Goal: Navigation & Orientation: Find specific page/section

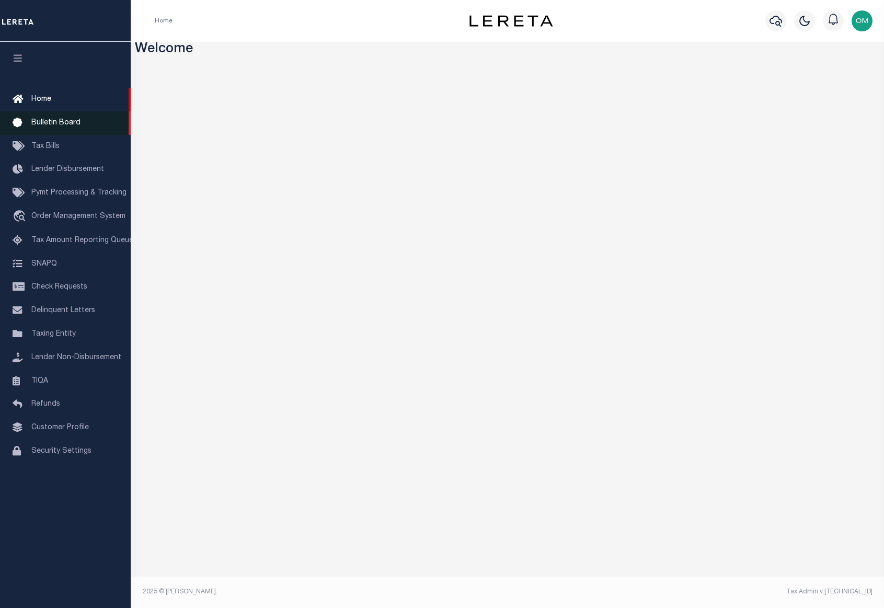
click at [48, 117] on link "Bulletin Board" at bounding box center [65, 123] width 131 height 24
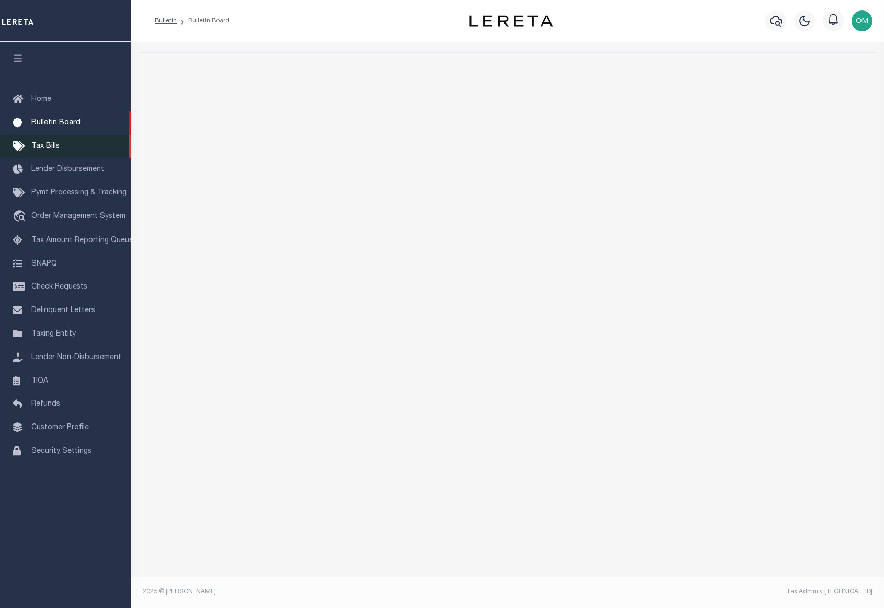
select select "50"
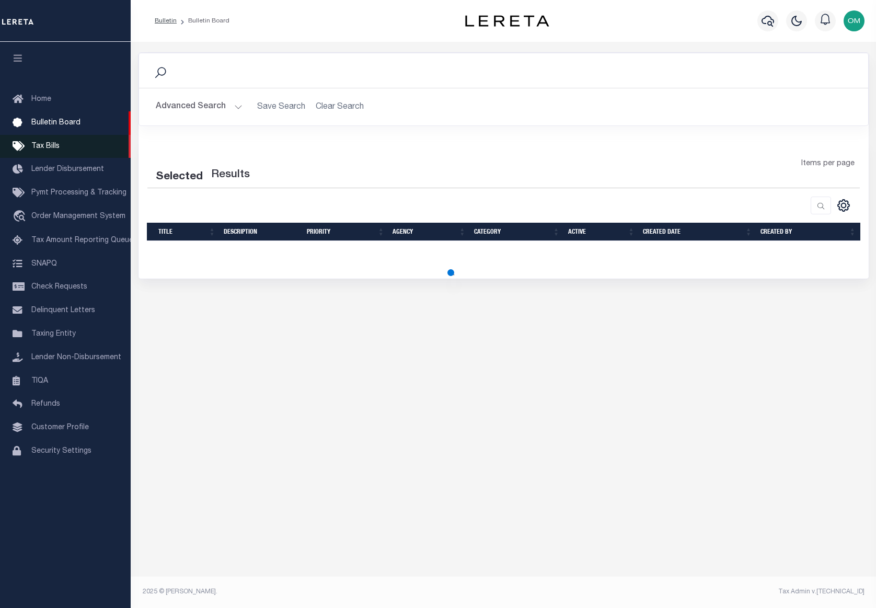
select select "50"
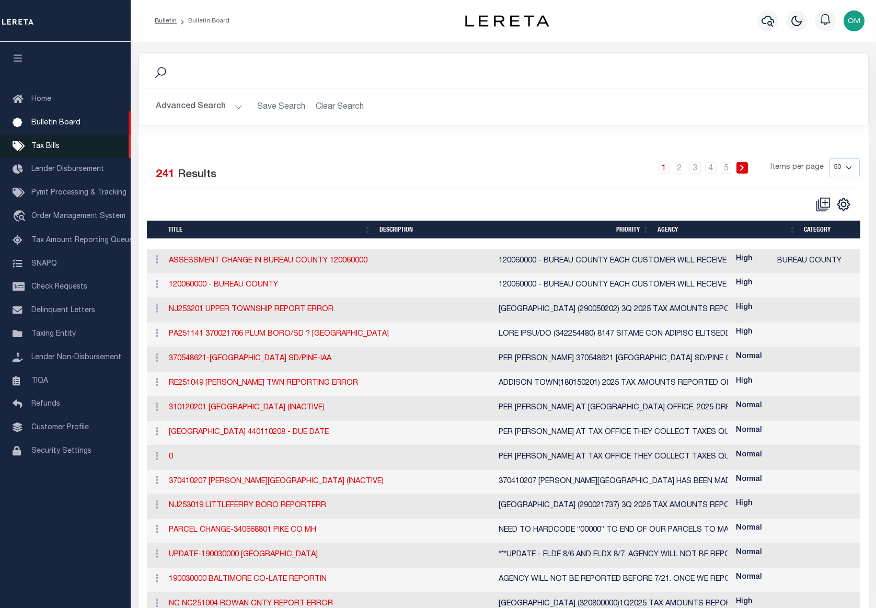
click at [53, 145] on span "Tax Bills" at bounding box center [45, 146] width 28 height 7
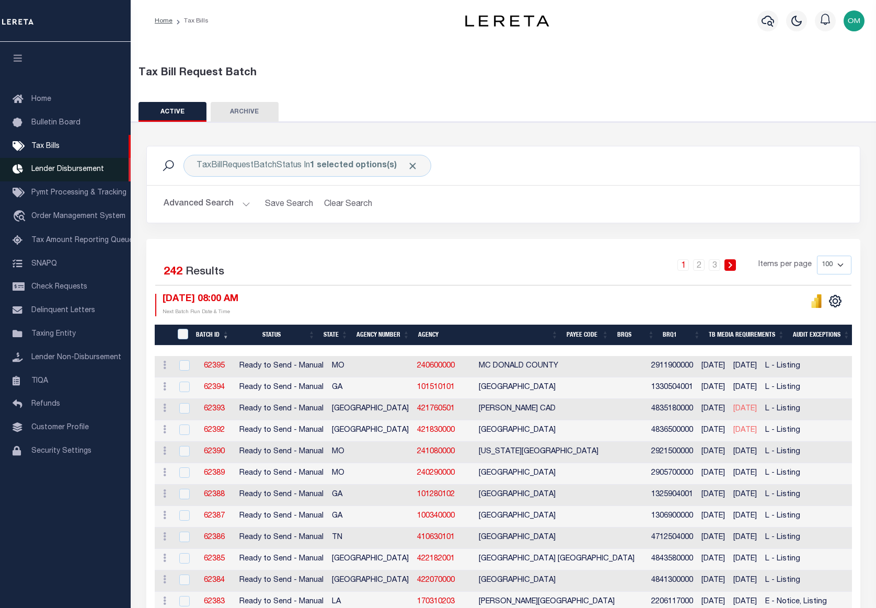
click at [69, 165] on link "Lender Disbursement" at bounding box center [65, 170] width 131 height 24
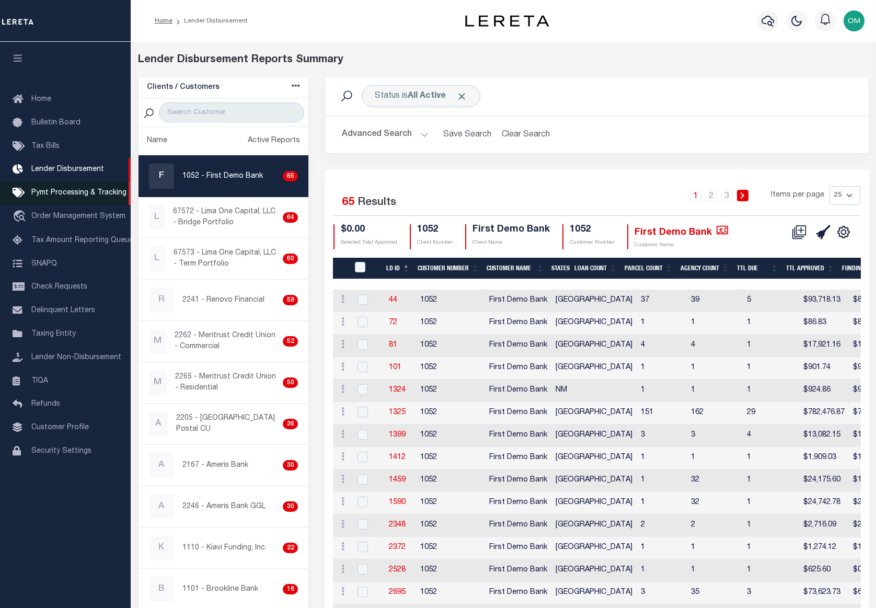
click at [68, 190] on link "Pymt Processing & Tracking" at bounding box center [65, 193] width 131 height 24
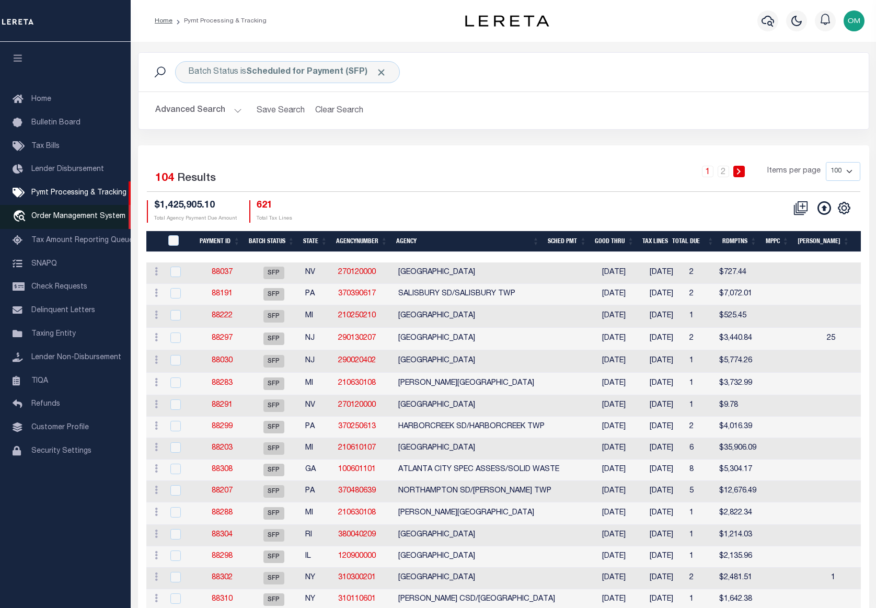
click at [82, 220] on span "Order Management System" at bounding box center [78, 216] width 94 height 7
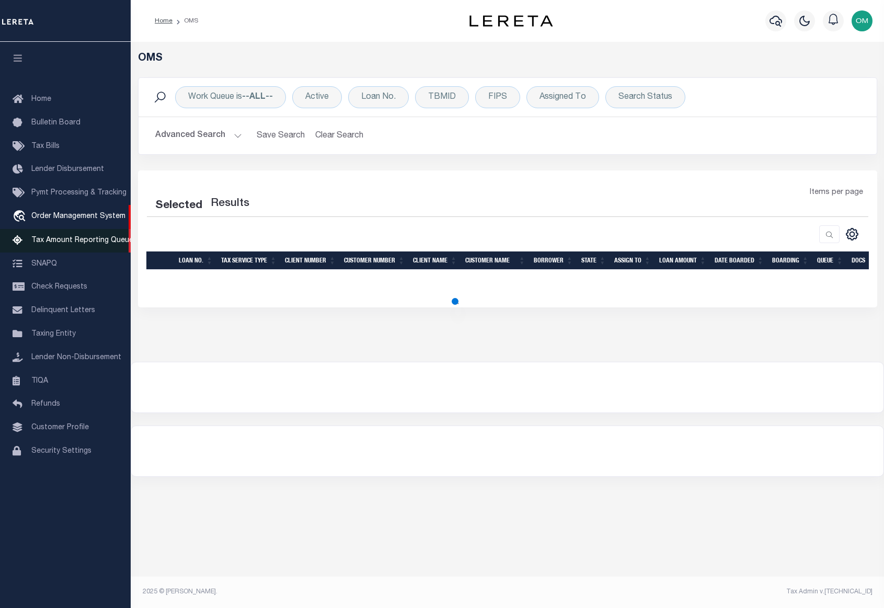
click at [82, 244] on span "Tax Amount Reporting Queue" at bounding box center [82, 240] width 102 height 7
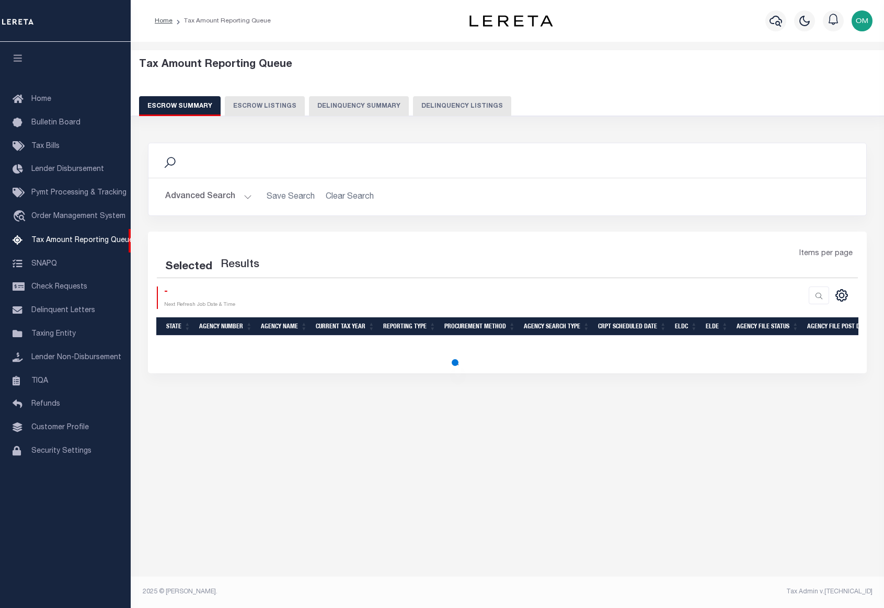
select select "100"
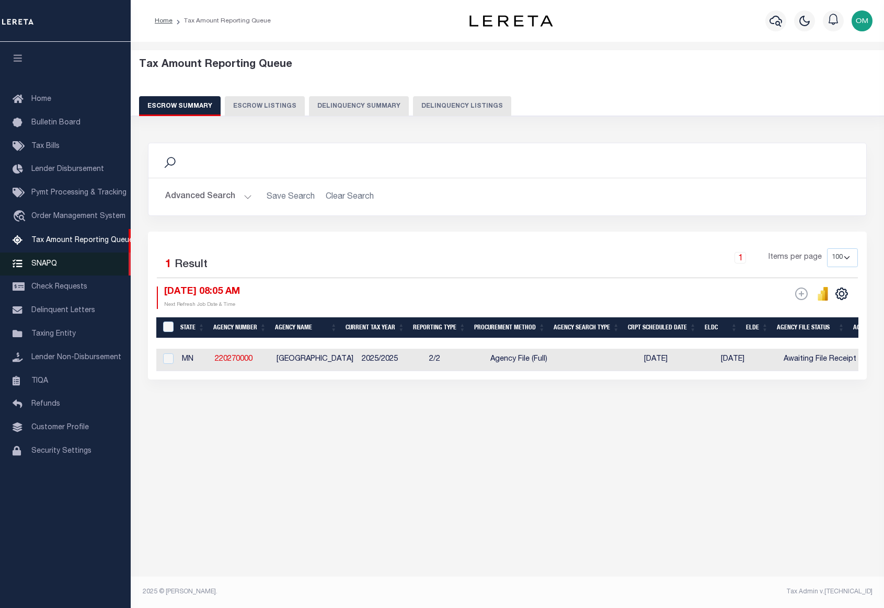
click at [65, 268] on link "SNAPQ" at bounding box center [65, 264] width 131 height 24
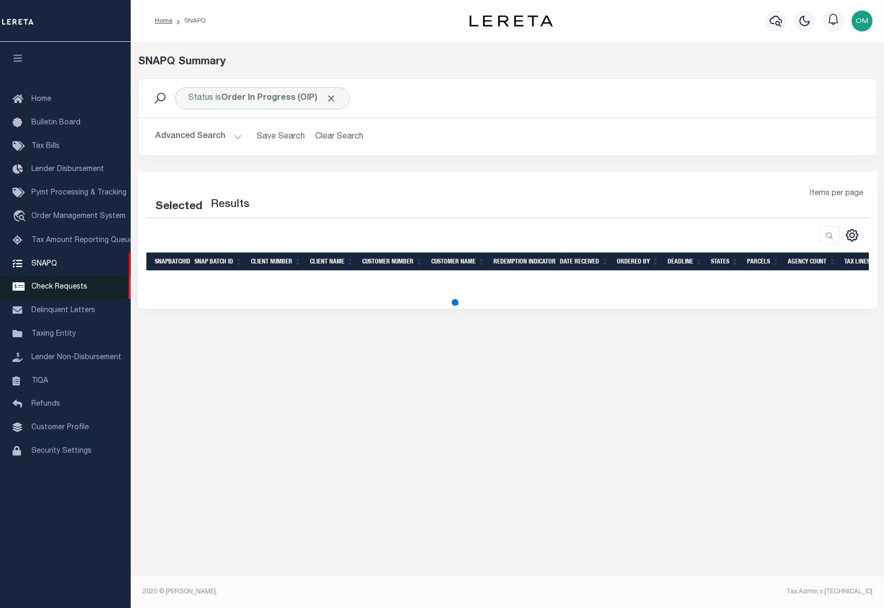
click at [75, 286] on link "Check Requests" at bounding box center [65, 287] width 131 height 24
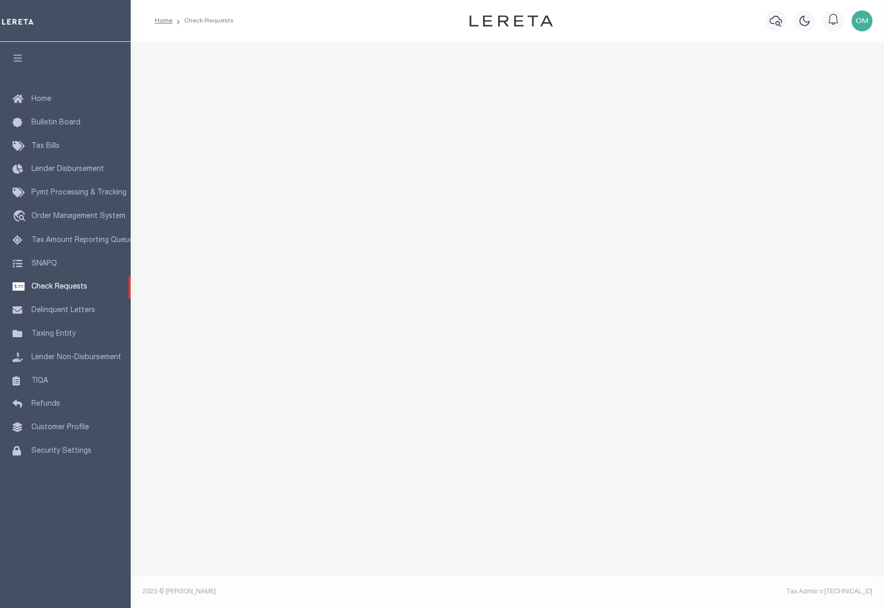
select select "50"
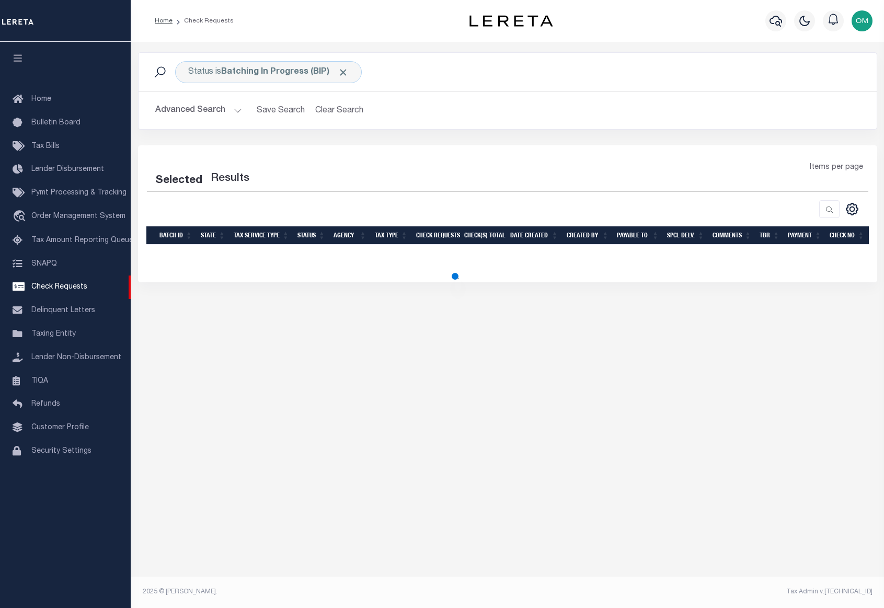
select select "50"
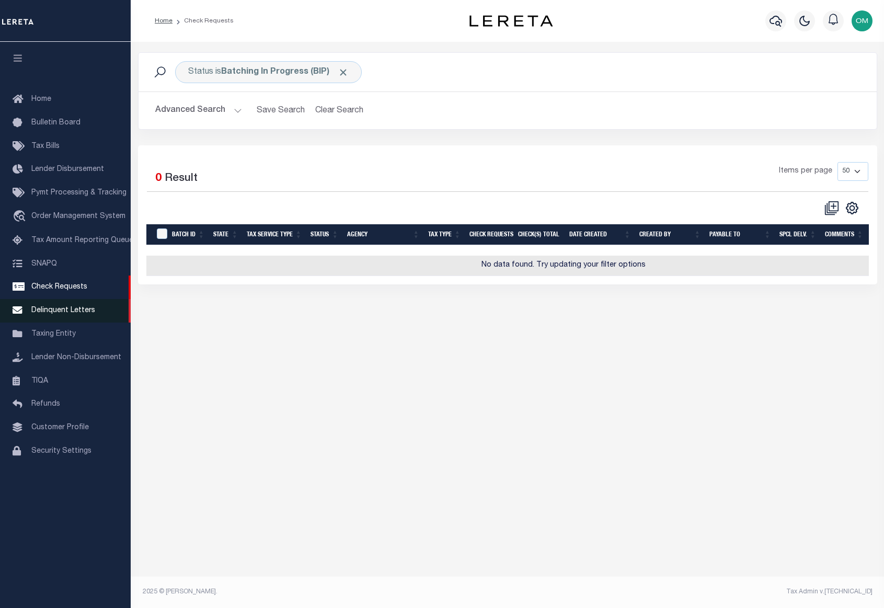
click at [75, 307] on link "Delinquent Letters" at bounding box center [65, 311] width 131 height 24
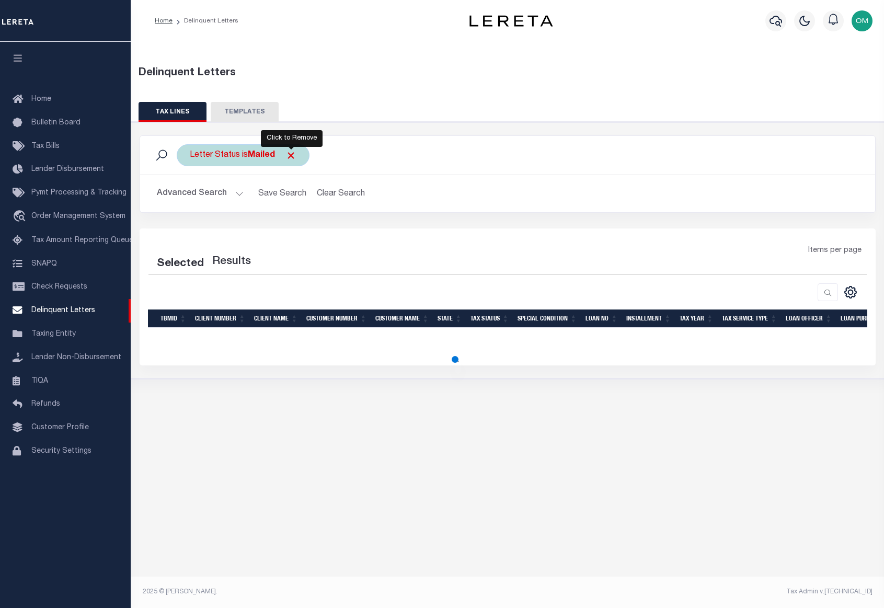
click at [287, 152] on span "Click to Remove" at bounding box center [290, 155] width 11 height 11
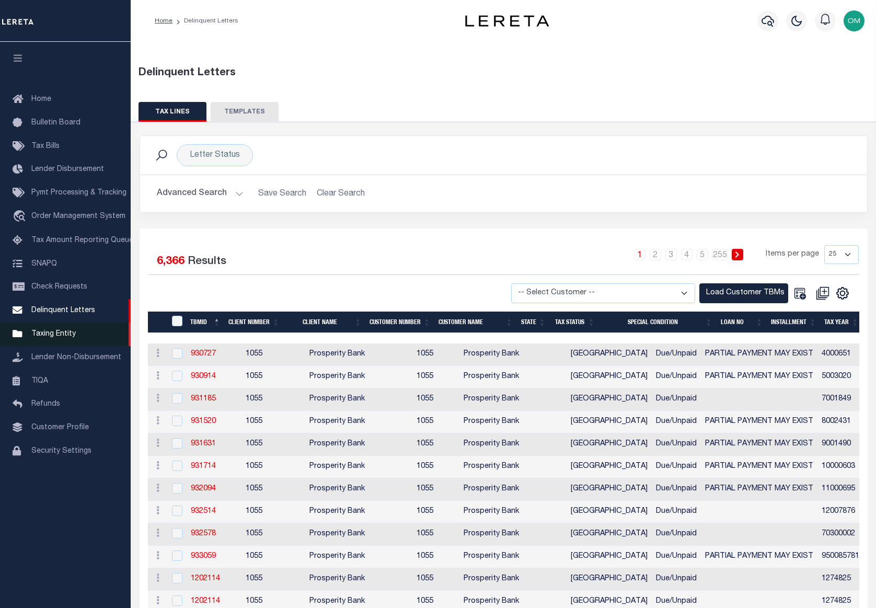
click at [44, 335] on span "Taxing Entity" at bounding box center [53, 333] width 44 height 7
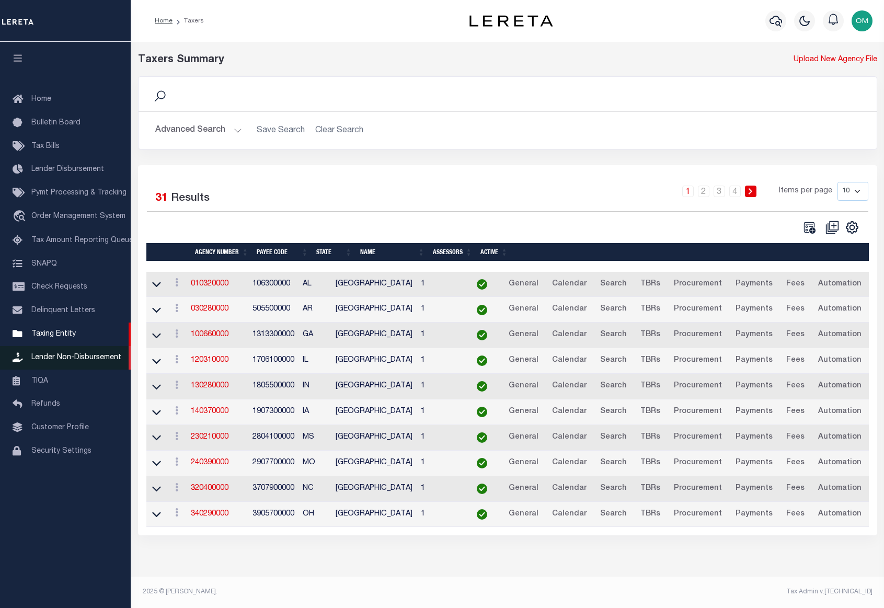
click at [91, 360] on span "Lender Non-Disbursement" at bounding box center [76, 357] width 90 height 7
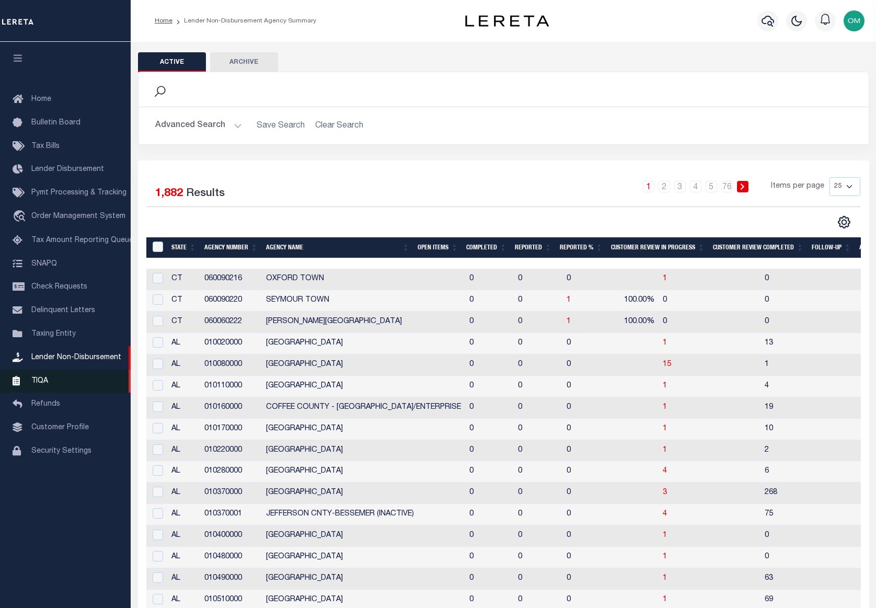
click at [34, 384] on span "TIQA" at bounding box center [39, 380] width 17 height 7
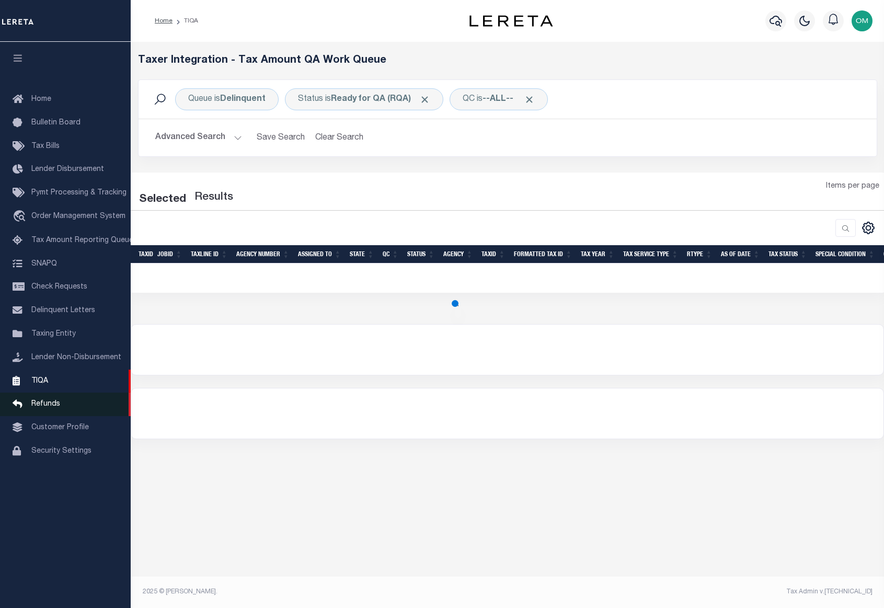
click at [50, 403] on link "Refunds" at bounding box center [65, 405] width 131 height 24
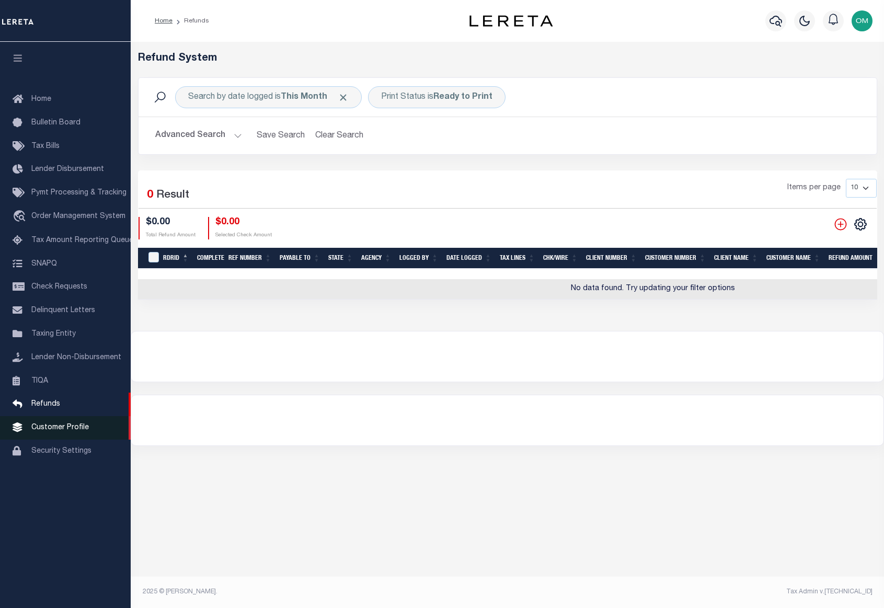
click at [74, 429] on span "Customer Profile" at bounding box center [59, 427] width 57 height 7
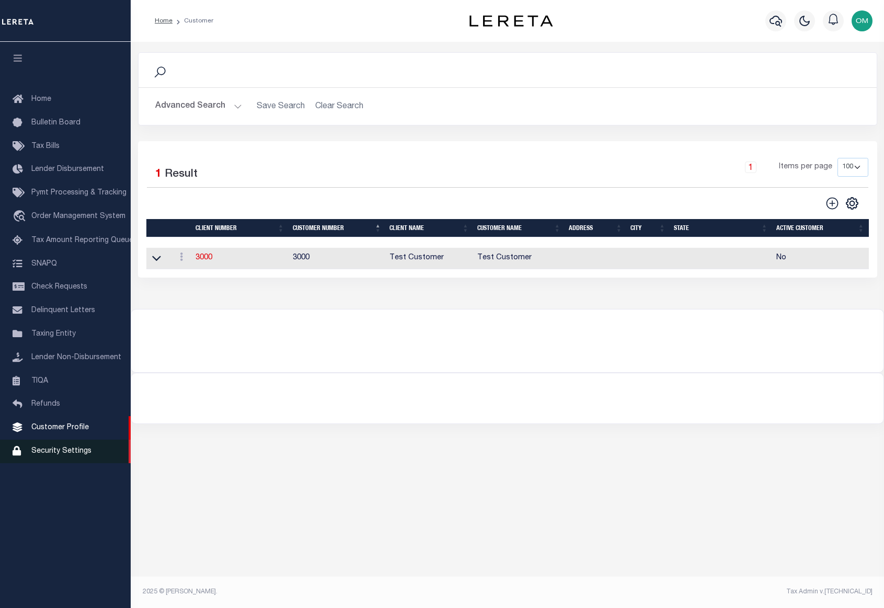
click at [77, 455] on span "Security Settings" at bounding box center [61, 450] width 60 height 7
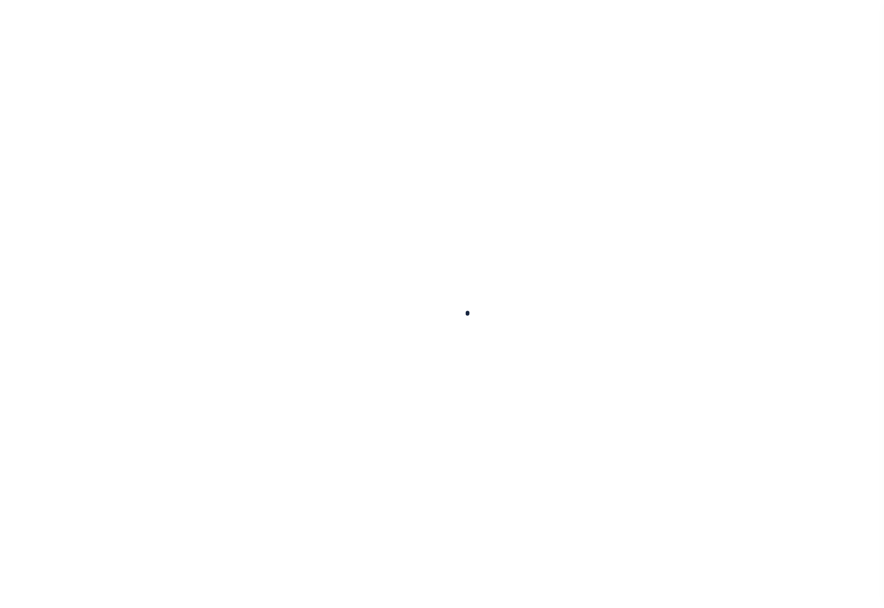
select select "100"
